Goal: Task Accomplishment & Management: Complete application form

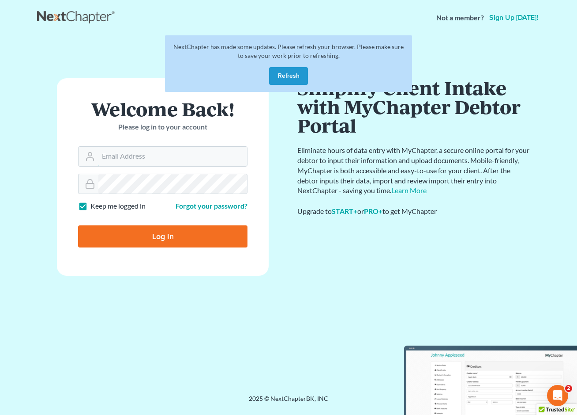
type input "[EMAIL_ADDRESS][DOMAIN_NAME]"
click at [182, 233] on input "Log In" at bounding box center [163, 236] width 170 height 22
type input "Thinking..."
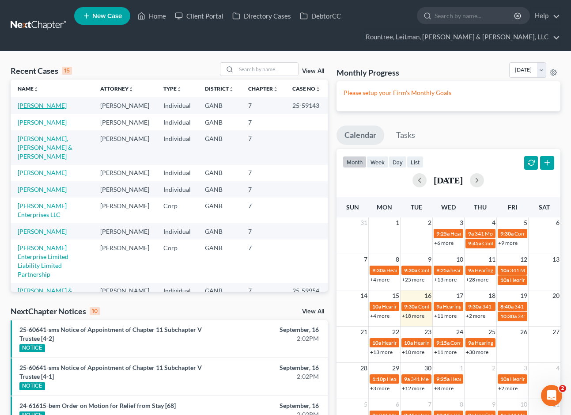
click at [46, 106] on link "Hogan, Steven" at bounding box center [42, 106] width 49 height 8
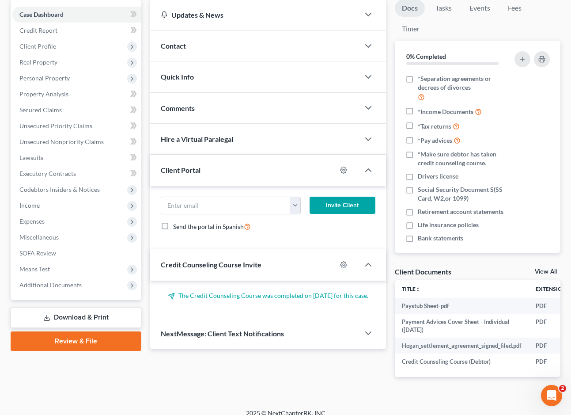
scroll to position [73, 0]
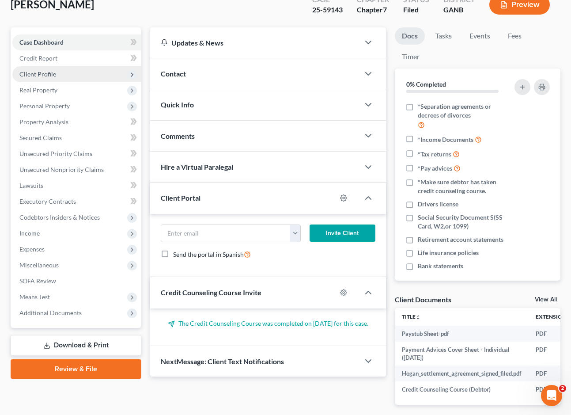
click at [74, 71] on span "Client Profile" at bounding box center [76, 74] width 129 height 16
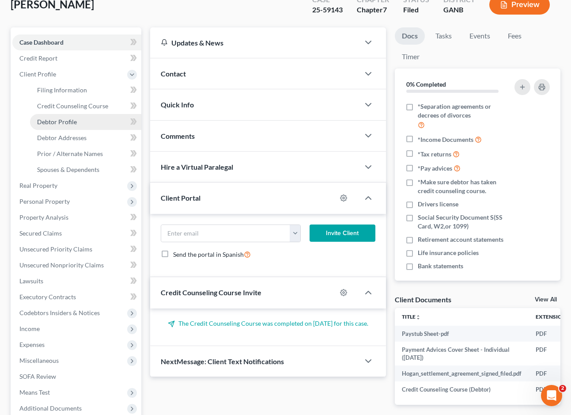
click at [85, 120] on link "Debtor Profile" at bounding box center [85, 122] width 111 height 16
select select "3"
select select "0"
